Goal: Information Seeking & Learning: Learn about a topic

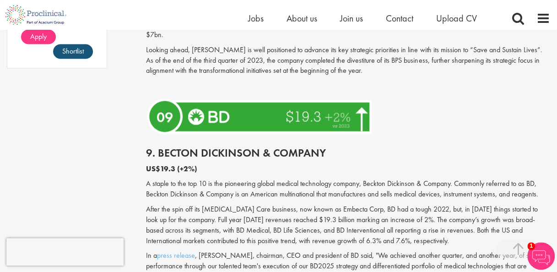
scroll to position [824, 0]
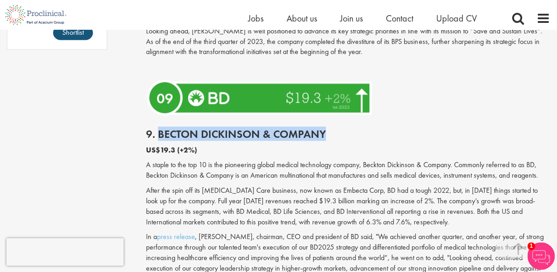
drag, startPoint x: 159, startPoint y: 121, endPoint x: 324, endPoint y: 123, distance: 165.4
click at [324, 128] on h2 "9. Becton Dickinson & Company" at bounding box center [348, 134] width 404 height 12
copy h2 "Becton Dickinson & Company"
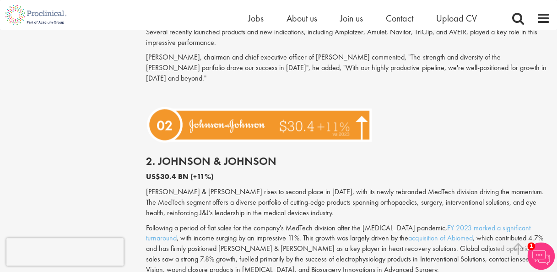
scroll to position [2382, 0]
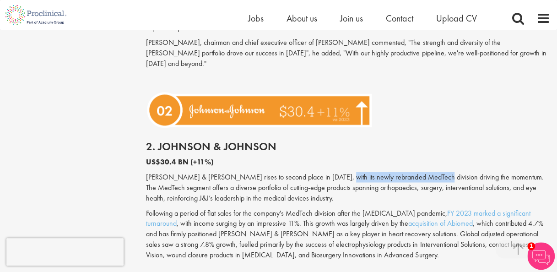
drag, startPoint x: 326, startPoint y: 157, endPoint x: 420, endPoint y: 154, distance: 94.9
click at [420, 172] on p "[PERSON_NAME] & [PERSON_NAME] rises to second place in [DATE], with its newly r…" at bounding box center [348, 188] width 404 height 32
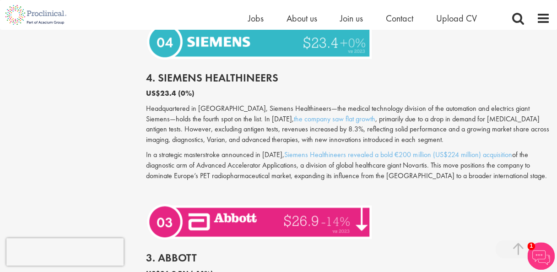
scroll to position [2107, 0]
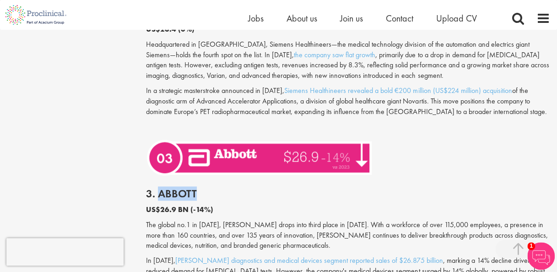
drag, startPoint x: 158, startPoint y: 191, endPoint x: 204, endPoint y: 194, distance: 45.9
click at [204, 194] on h2 "3. Abbott" at bounding box center [348, 194] width 404 height 12
copy h2 "Abbott"
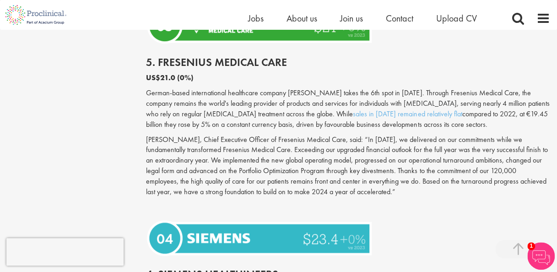
scroll to position [1832, 0]
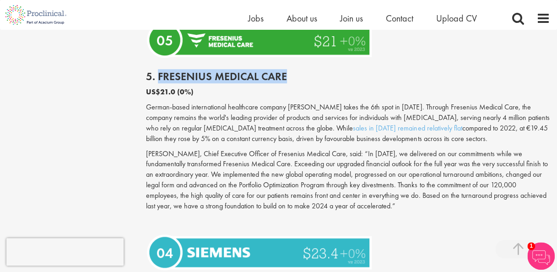
drag, startPoint x: 159, startPoint y: 73, endPoint x: 289, endPoint y: 73, distance: 129.6
click at [289, 73] on h2 "5. Fresenius Medical Care" at bounding box center [348, 77] width 404 height 12
copy h2 "Fresenius Medical Care"
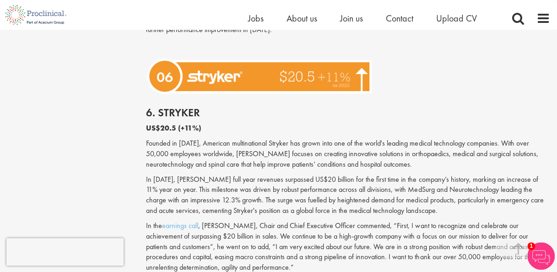
scroll to position [1557, 0]
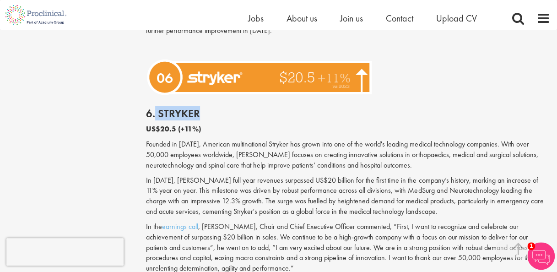
drag, startPoint x: 205, startPoint y: 114, endPoint x: 154, endPoint y: 110, distance: 51.4
click at [154, 110] on h2 "6. Stryker" at bounding box center [348, 114] width 404 height 12
copy h2 "Stryker"
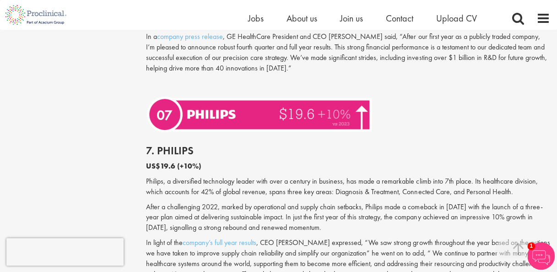
scroll to position [1512, 0]
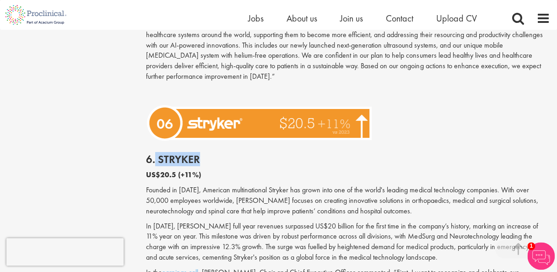
copy h2 "Stryker"
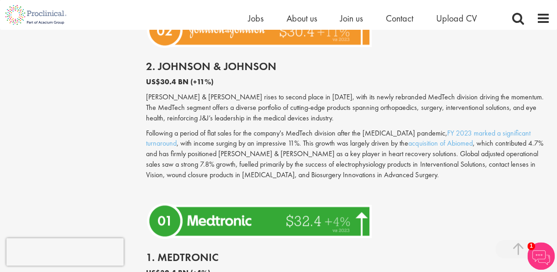
scroll to position [2565, 0]
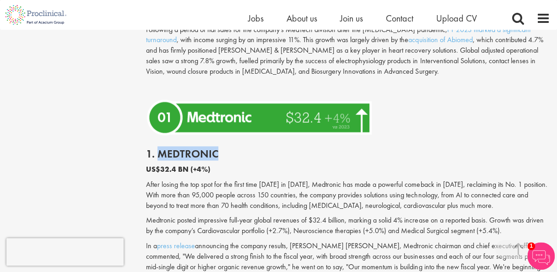
drag, startPoint x: 218, startPoint y: 130, endPoint x: 159, endPoint y: 131, distance: 58.6
click at [159, 148] on h2 "1. Medtronic" at bounding box center [348, 154] width 404 height 12
copy h2 "Medtronic"
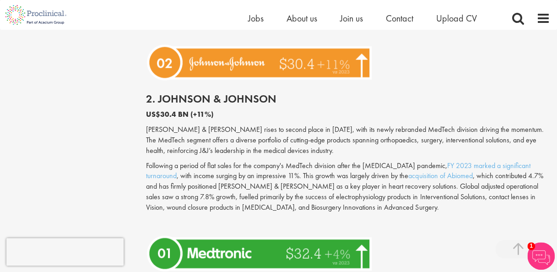
scroll to position [2290, 0]
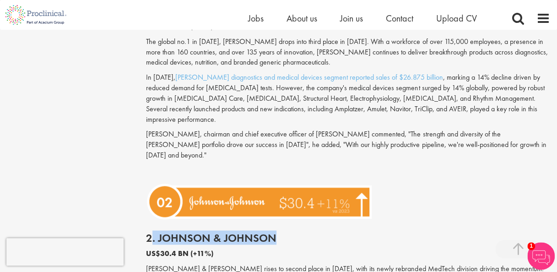
drag, startPoint x: 168, startPoint y: 218, endPoint x: 286, endPoint y: 212, distance: 118.4
click at [286, 232] on h2 "2. Johnson & Johnson" at bounding box center [348, 238] width 404 height 12
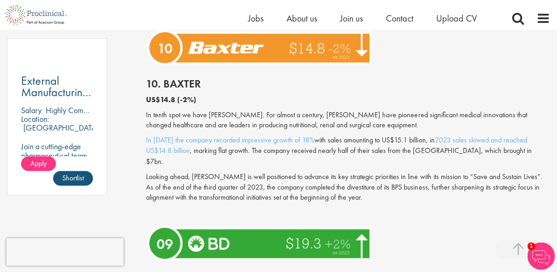
scroll to position [779, 0]
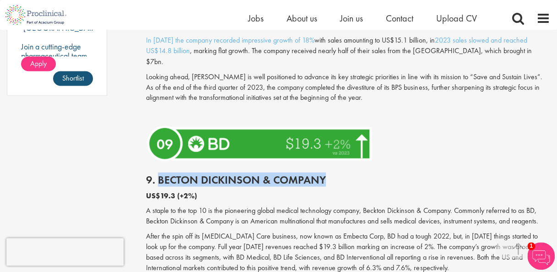
drag, startPoint x: 158, startPoint y: 169, endPoint x: 325, endPoint y: 166, distance: 166.7
click at [325, 174] on h2 "9. Becton Dickinson & Company" at bounding box center [348, 180] width 404 height 12
copy h2 "Becton Dickinson & Company"
